Goal: Information Seeking & Learning: Learn about a topic

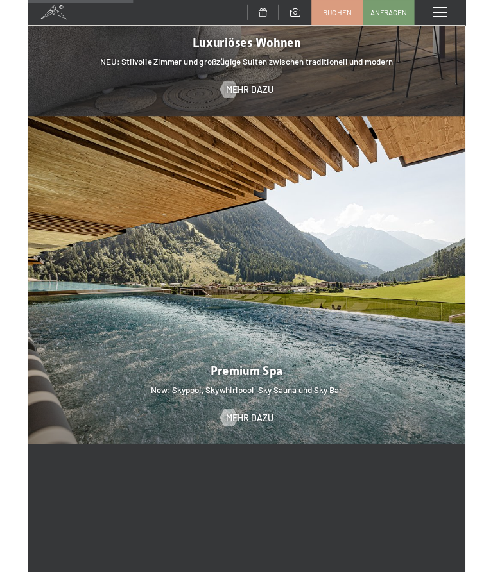
scroll to position [1349, 0]
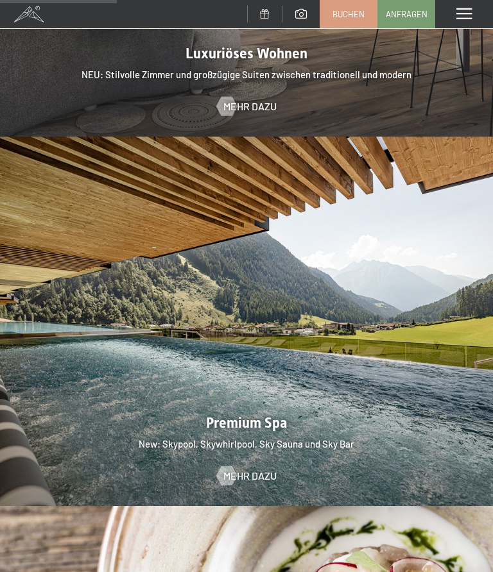
click at [367, 400] on div at bounding box center [246, 321] width 493 height 369
click at [258, 469] on span "Mehr dazu" at bounding box center [249, 476] width 53 height 14
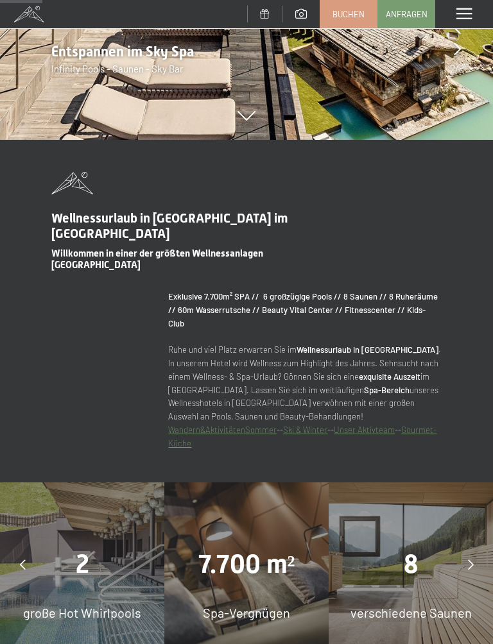
scroll to position [505, 0]
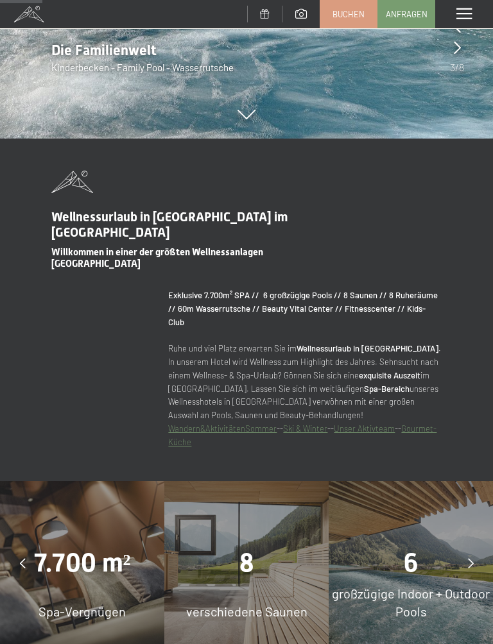
click at [271, 545] on div "8" at bounding box center [246, 563] width 164 height 36
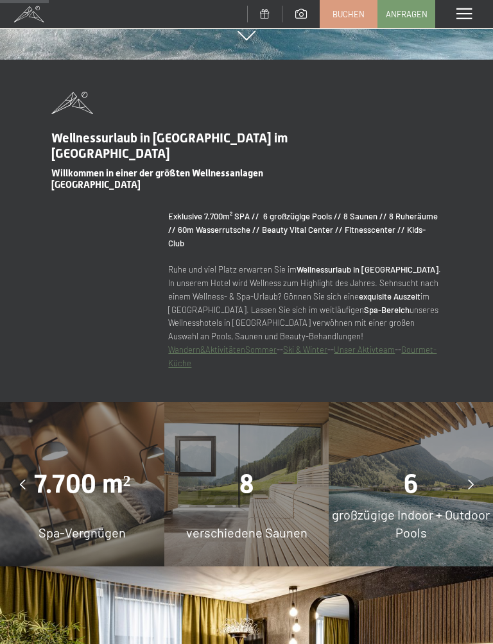
scroll to position [585, 0]
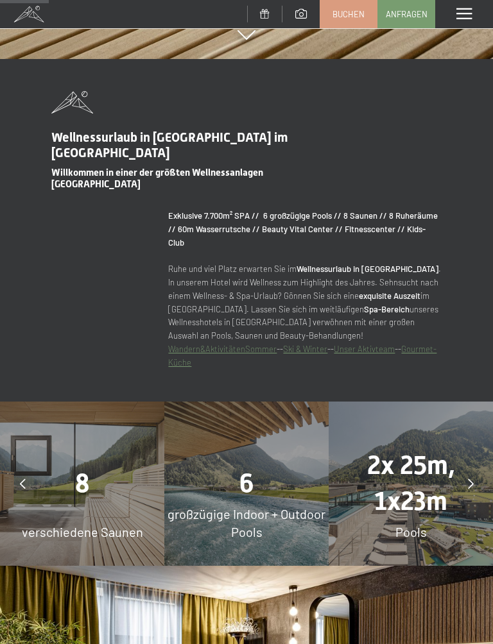
click at [425, 468] on span "2x 25m, 1x23m" at bounding box center [411, 483] width 88 height 66
click at [282, 466] on div "6" at bounding box center [246, 484] width 164 height 36
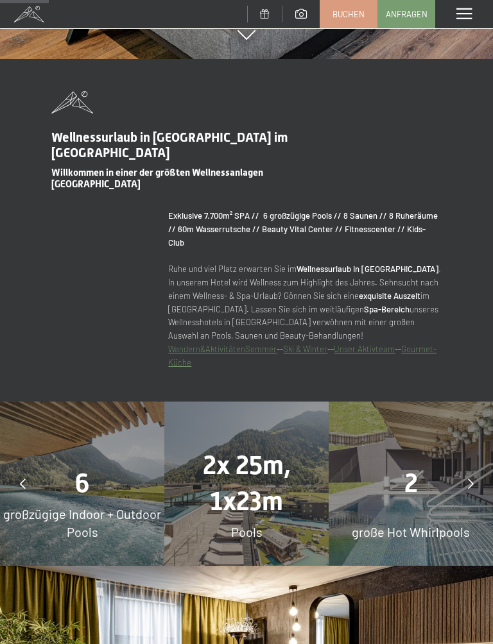
click at [456, 245] on div "Wellnessurlaub in Südtirol im Alpine Luxury Spa Resort Schwarzenstein Willkomme…" at bounding box center [246, 230] width 493 height 278
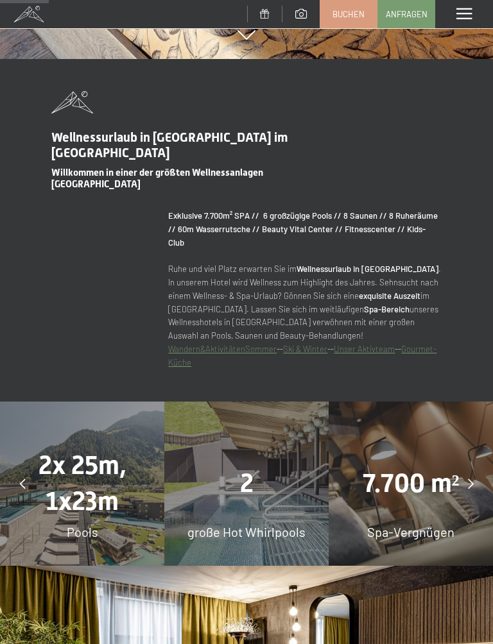
click at [403, 468] on span "7.700 m²" at bounding box center [410, 483] width 97 height 30
click at [414, 489] on div "7.700 m² Spa-Vergnügen" at bounding box center [410, 483] width 164 height 164
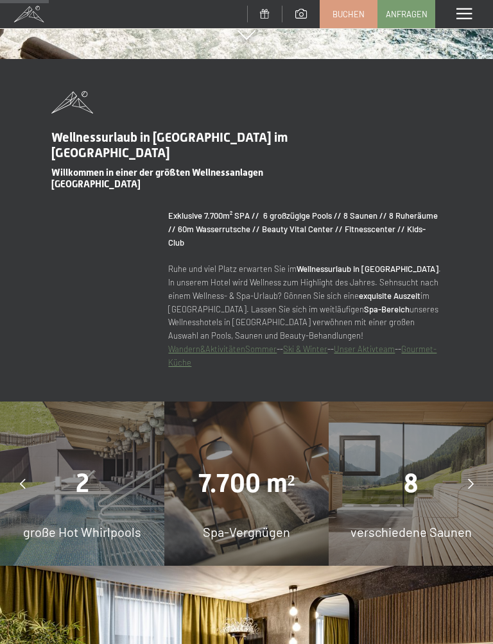
click at [475, 468] on div at bounding box center [470, 484] width 32 height 32
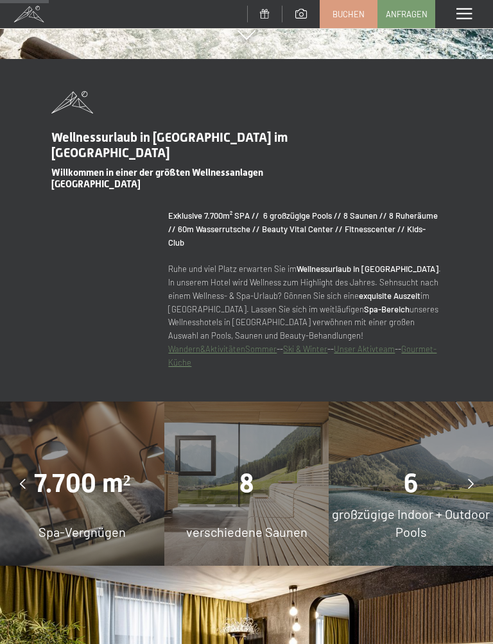
click at [473, 468] on div at bounding box center [470, 484] width 32 height 32
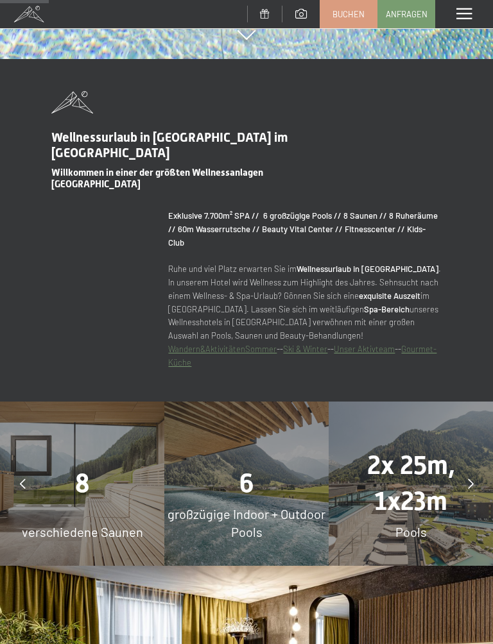
click at [484, 468] on div at bounding box center [470, 484] width 32 height 32
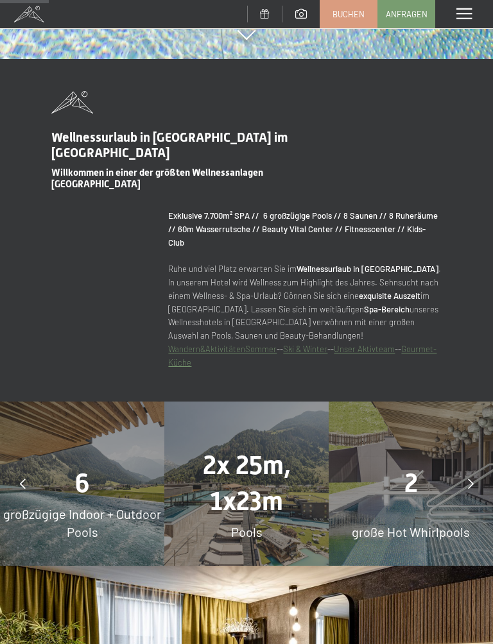
click at [489, 466] on div "2" at bounding box center [410, 484] width 164 height 36
click at [473, 478] on icon at bounding box center [471, 483] width 6 height 10
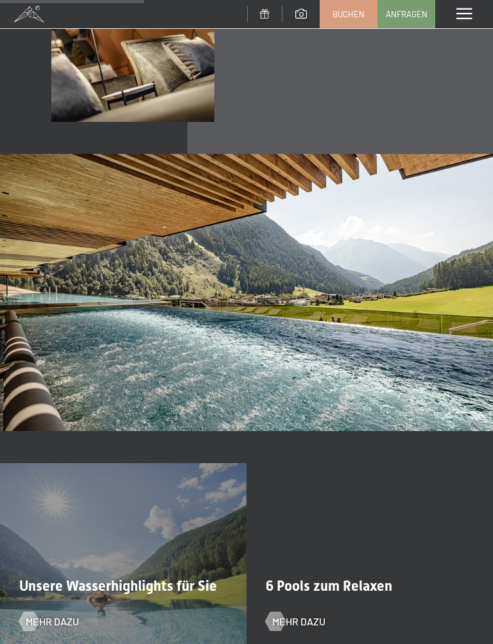
scroll to position [1718, 0]
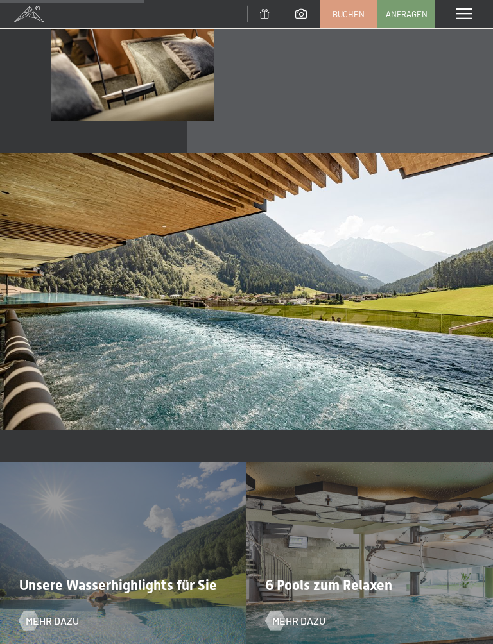
click at [376, 571] on span "6 Pools zum Relaxen" at bounding box center [329, 585] width 126 height 16
click at [318, 571] on span "Mehr dazu" at bounding box center [298, 621] width 53 height 14
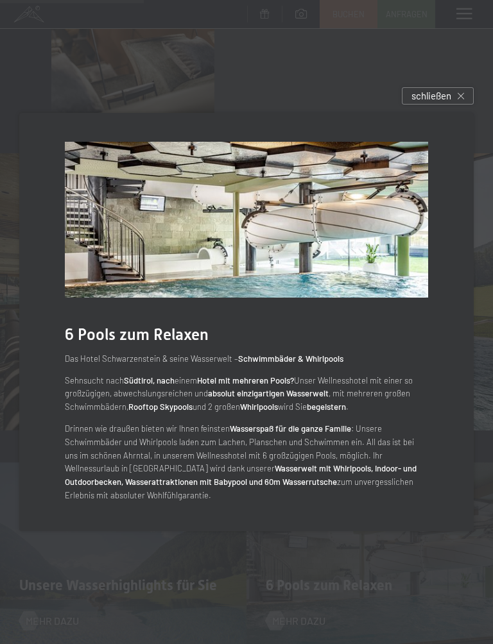
click at [452, 93] on div "schließen" at bounding box center [437, 95] width 72 height 17
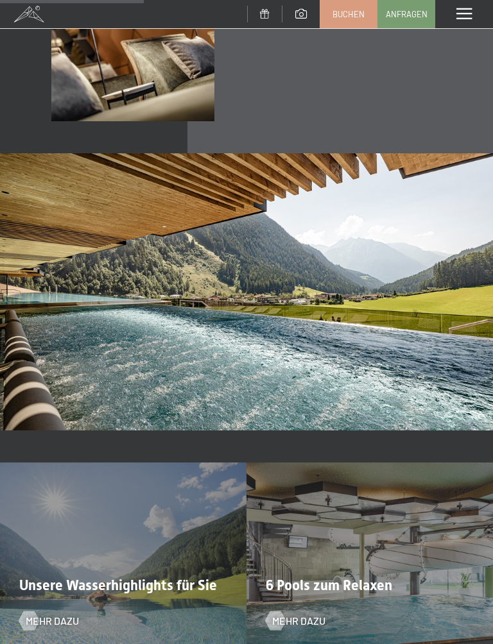
click at [43, 571] on span "Mehr dazu" at bounding box center [52, 621] width 53 height 14
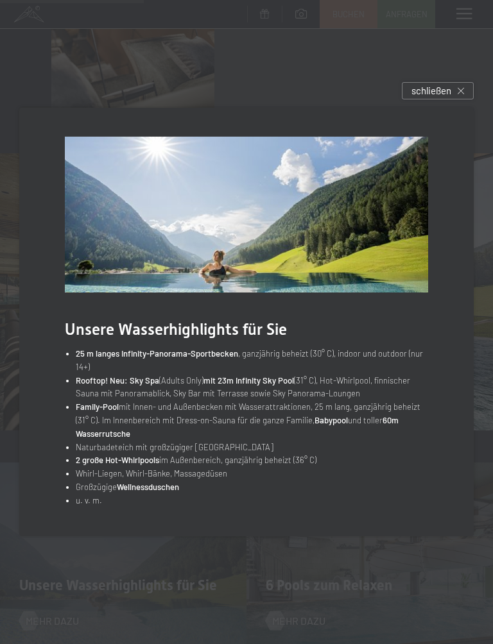
click at [439, 94] on span "schließen" at bounding box center [431, 90] width 40 height 13
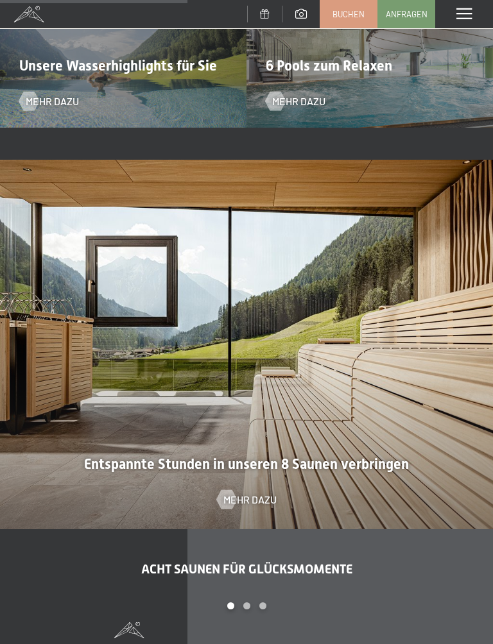
scroll to position [2239, 0]
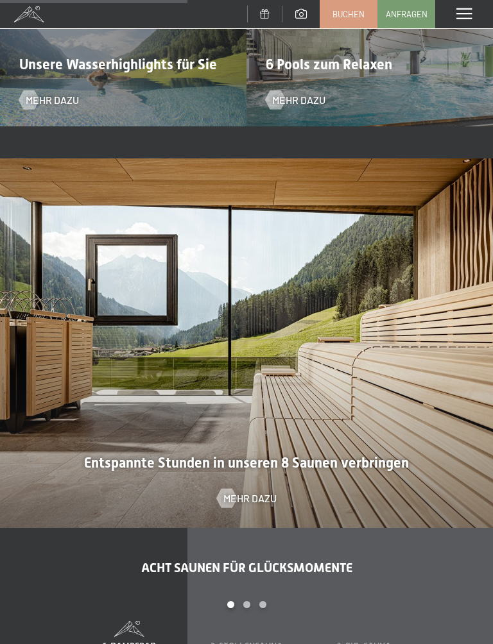
click at [236, 491] on span "Mehr dazu" at bounding box center [249, 498] width 53 height 14
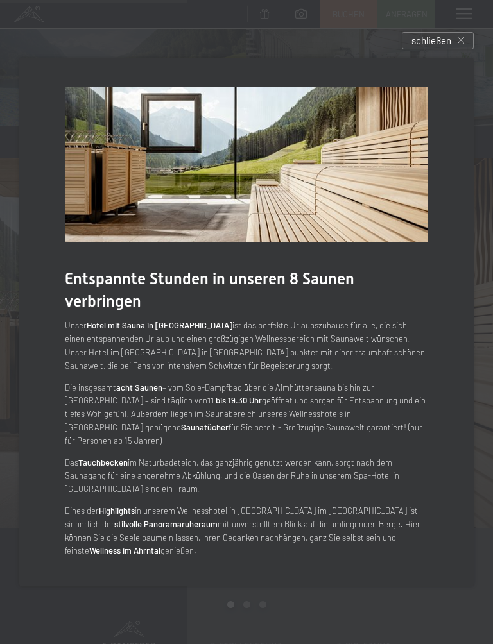
click at [464, 46] on div "schließen" at bounding box center [437, 40] width 72 height 17
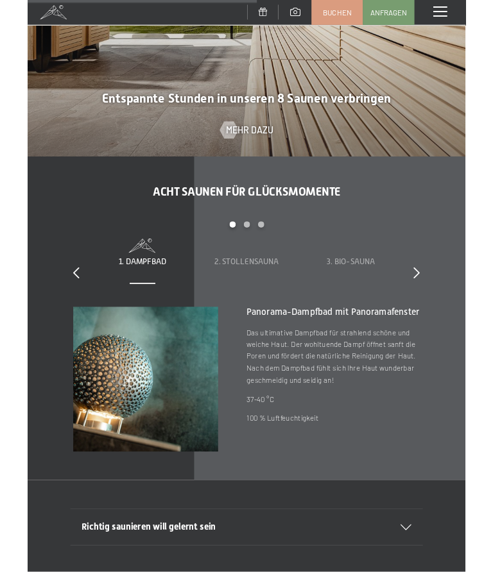
scroll to position [2580, 0]
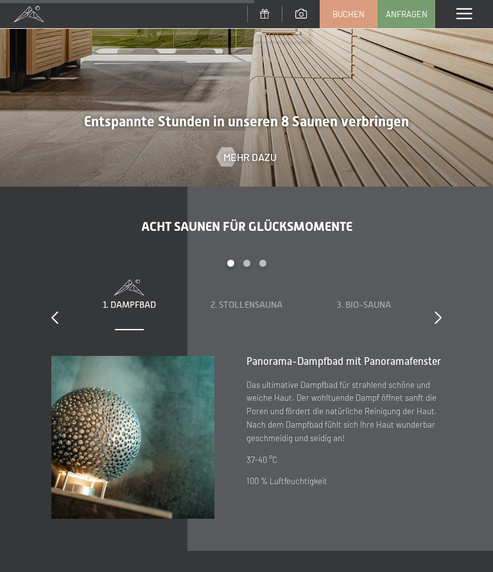
click at [434, 311] on icon at bounding box center [437, 317] width 7 height 13
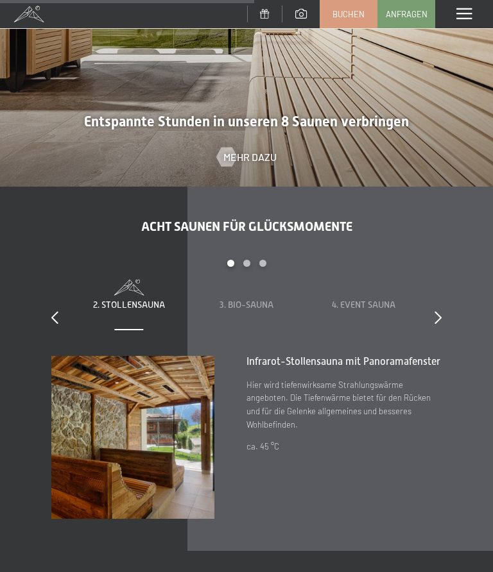
click at [257, 299] on div "3. Bio-Sauna" at bounding box center [247, 305] width 92 height 13
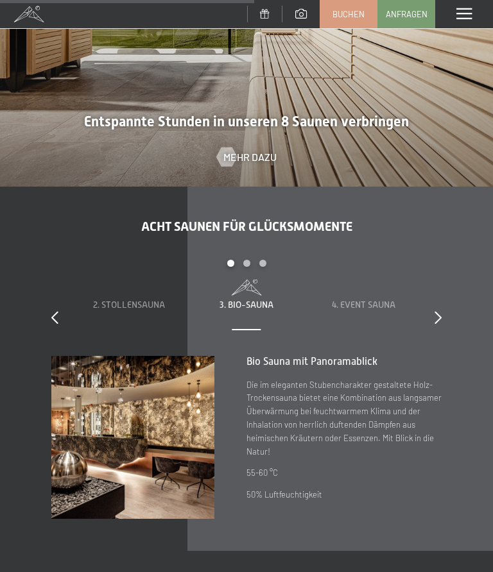
click at [377, 283] on div "4. Event Sauna" at bounding box center [363, 302] width 92 height 44
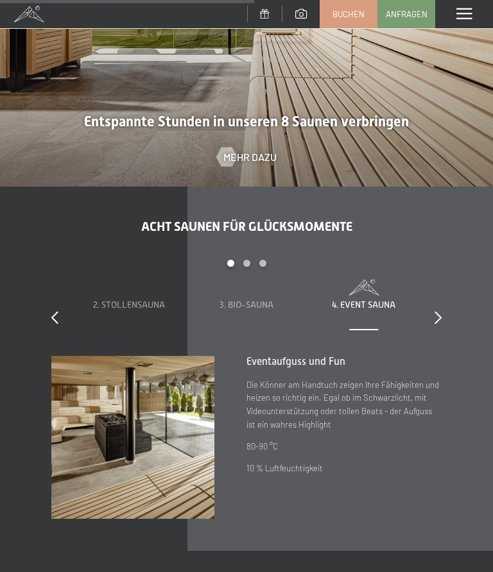
click at [439, 311] on icon at bounding box center [437, 317] width 7 height 13
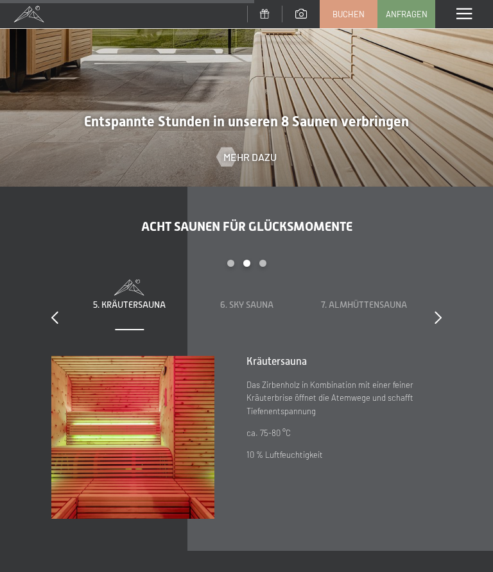
click at [251, 280] on div "6. Sky Sauna" at bounding box center [247, 302] width 92 height 44
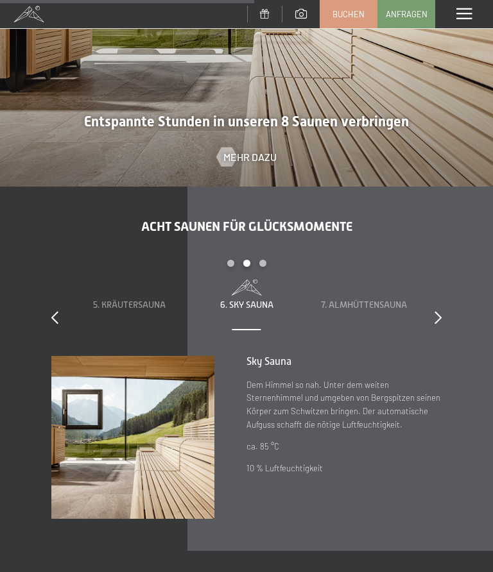
click at [381, 300] on span "7. Almhüttensauna" at bounding box center [364, 305] width 86 height 10
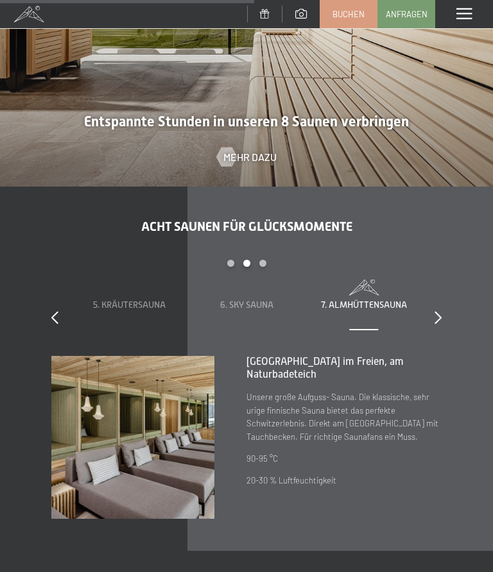
click at [439, 311] on icon at bounding box center [437, 317] width 7 height 13
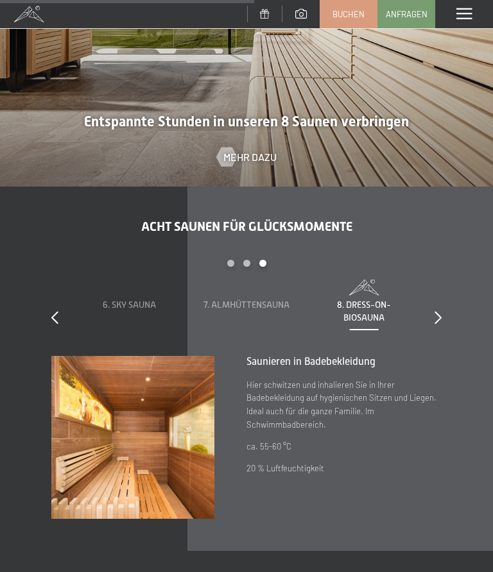
click at [441, 311] on icon at bounding box center [437, 317] width 7 height 13
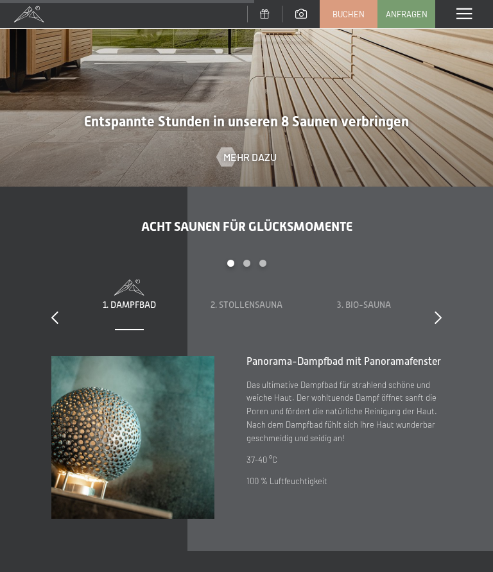
click at [253, 299] on div "2. Stollensauna" at bounding box center [247, 305] width 92 height 13
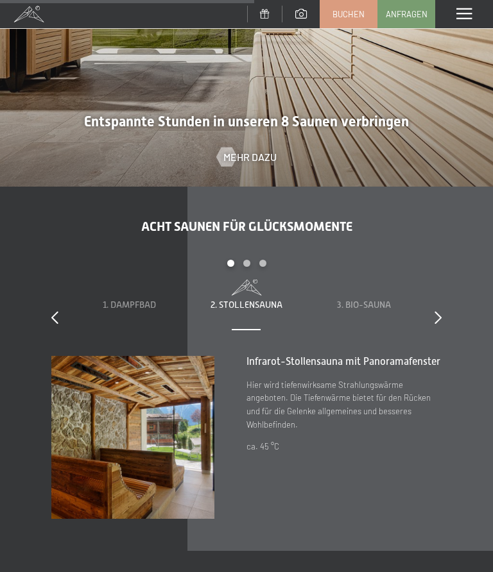
click at [371, 300] on span "3. Bio-Sauna" at bounding box center [364, 305] width 54 height 10
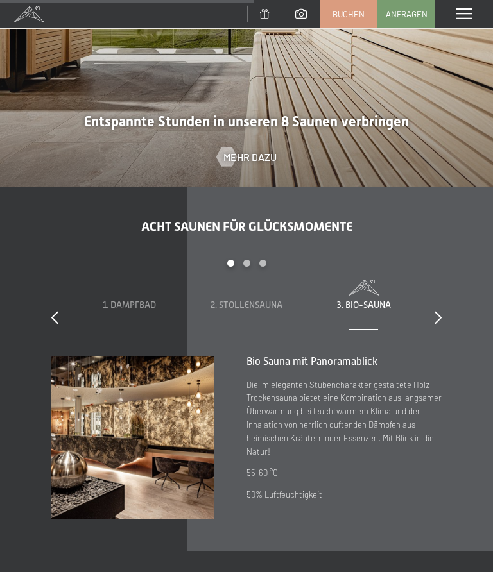
click at [440, 311] on icon at bounding box center [437, 317] width 7 height 13
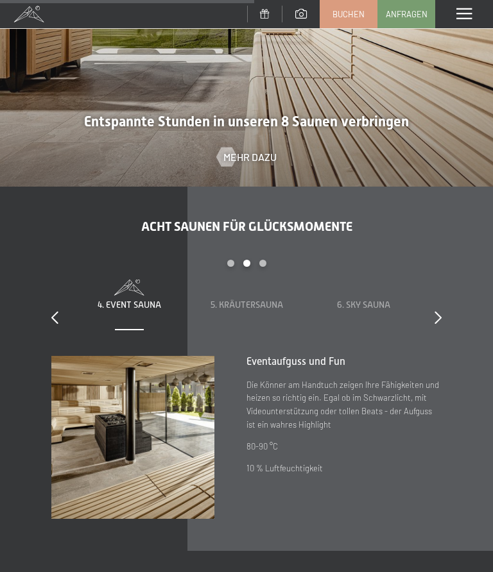
click at [439, 311] on icon at bounding box center [437, 317] width 7 height 13
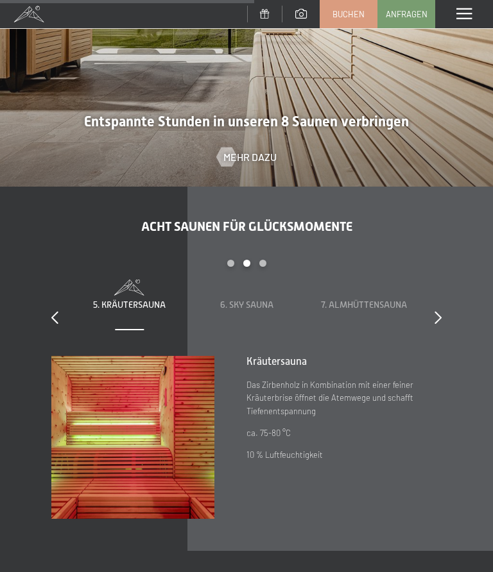
click at [438, 311] on icon at bounding box center [437, 317] width 7 height 13
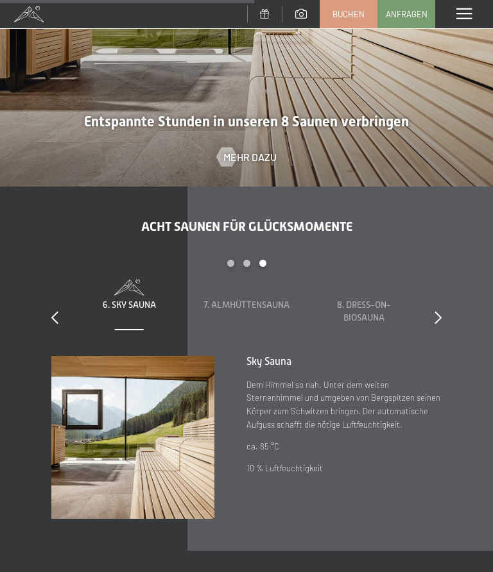
click at [376, 300] on span "8. Dress-on-Biosauna" at bounding box center [364, 311] width 54 height 23
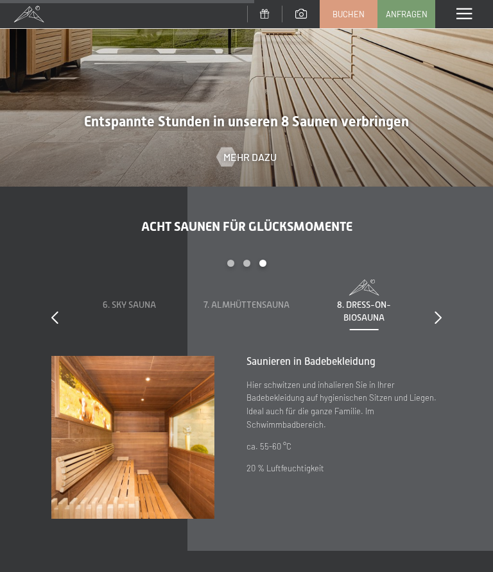
click at [439, 311] on icon at bounding box center [437, 317] width 7 height 13
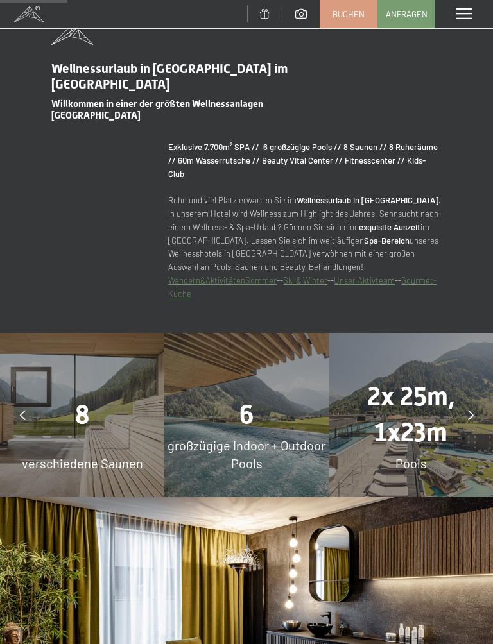
scroll to position [655, 0]
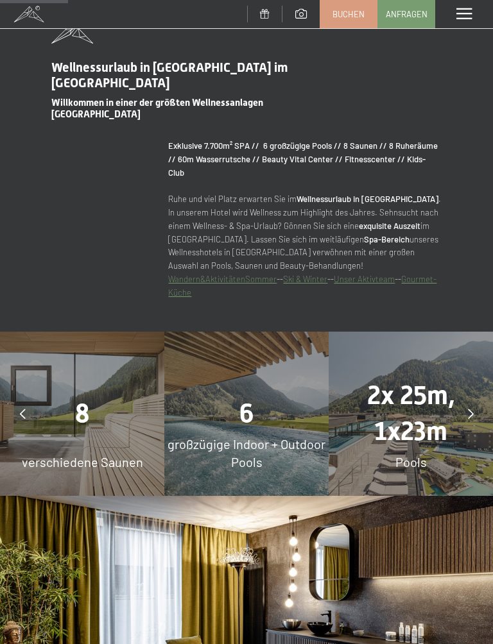
click at [419, 454] on span "Pools" at bounding box center [410, 461] width 31 height 15
click at [477, 398] on div at bounding box center [470, 414] width 32 height 32
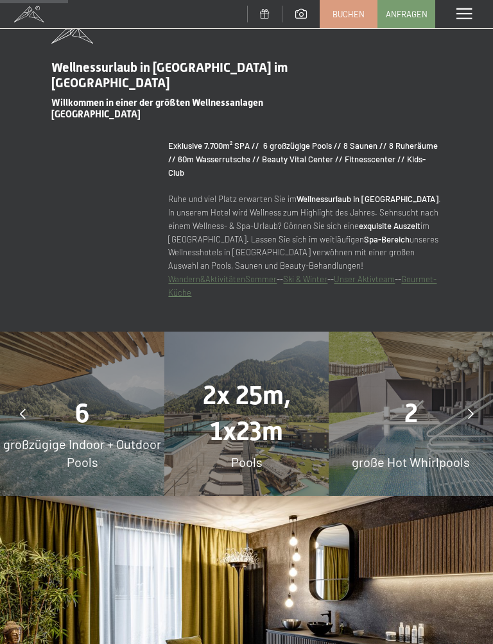
click at [252, 454] on span "Pools" at bounding box center [246, 461] width 31 height 15
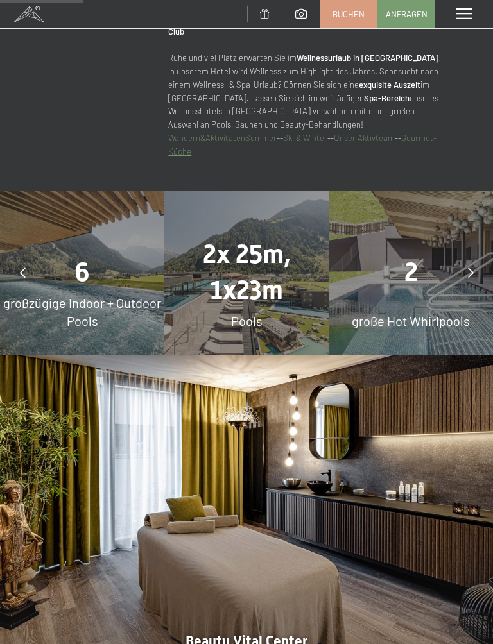
scroll to position [795, 0]
